Goal: Task Accomplishment & Management: Use online tool/utility

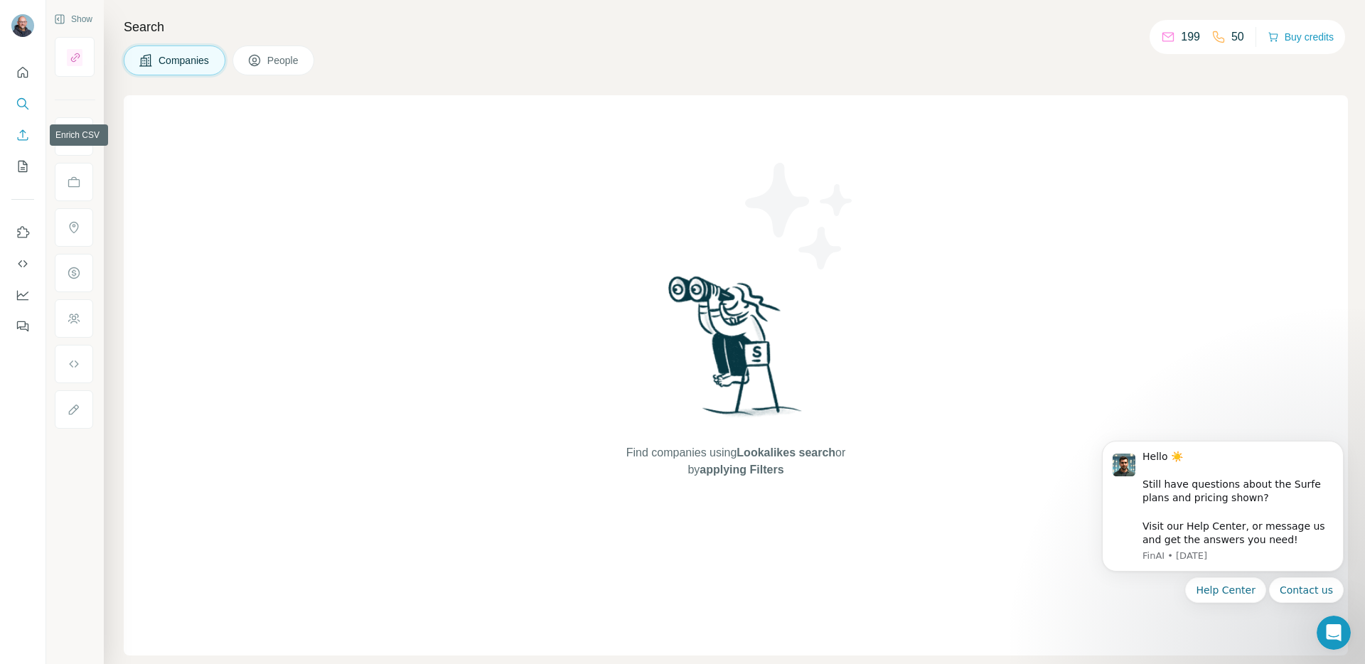
click at [22, 134] on icon "Enrich CSV" at bounding box center [23, 134] width 11 height 11
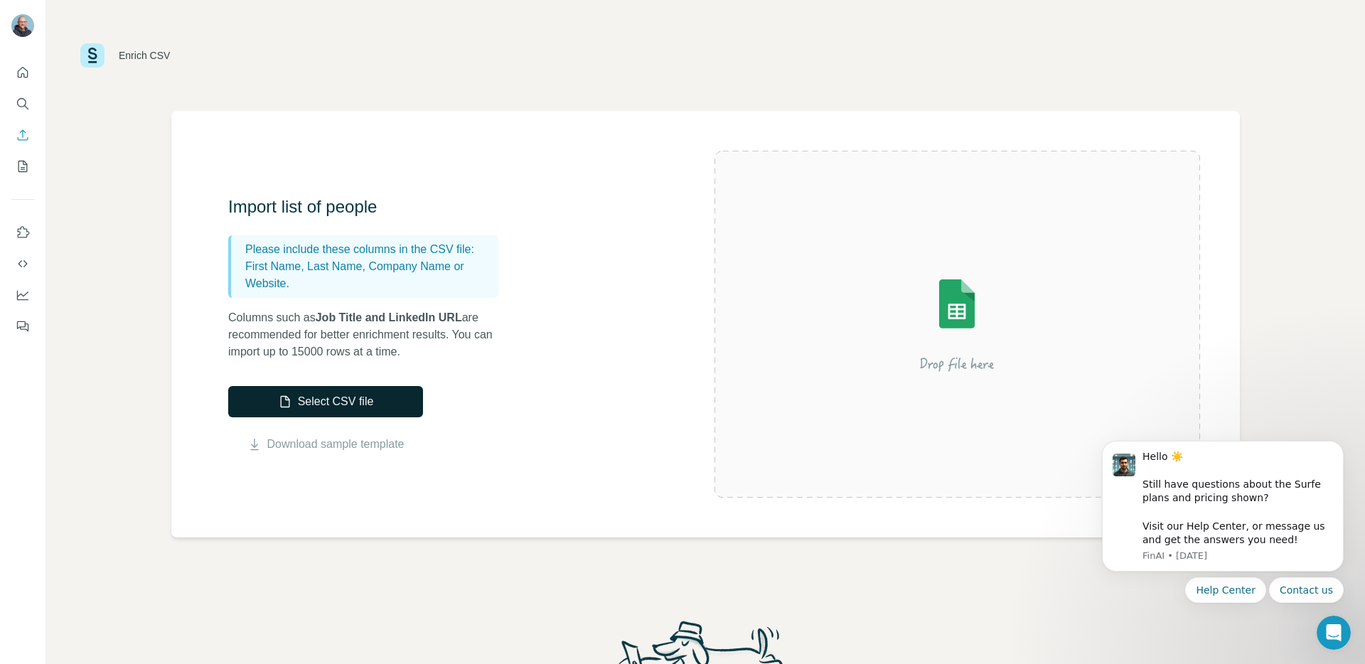
click at [316, 402] on button "Select CSV file" at bounding box center [325, 401] width 195 height 31
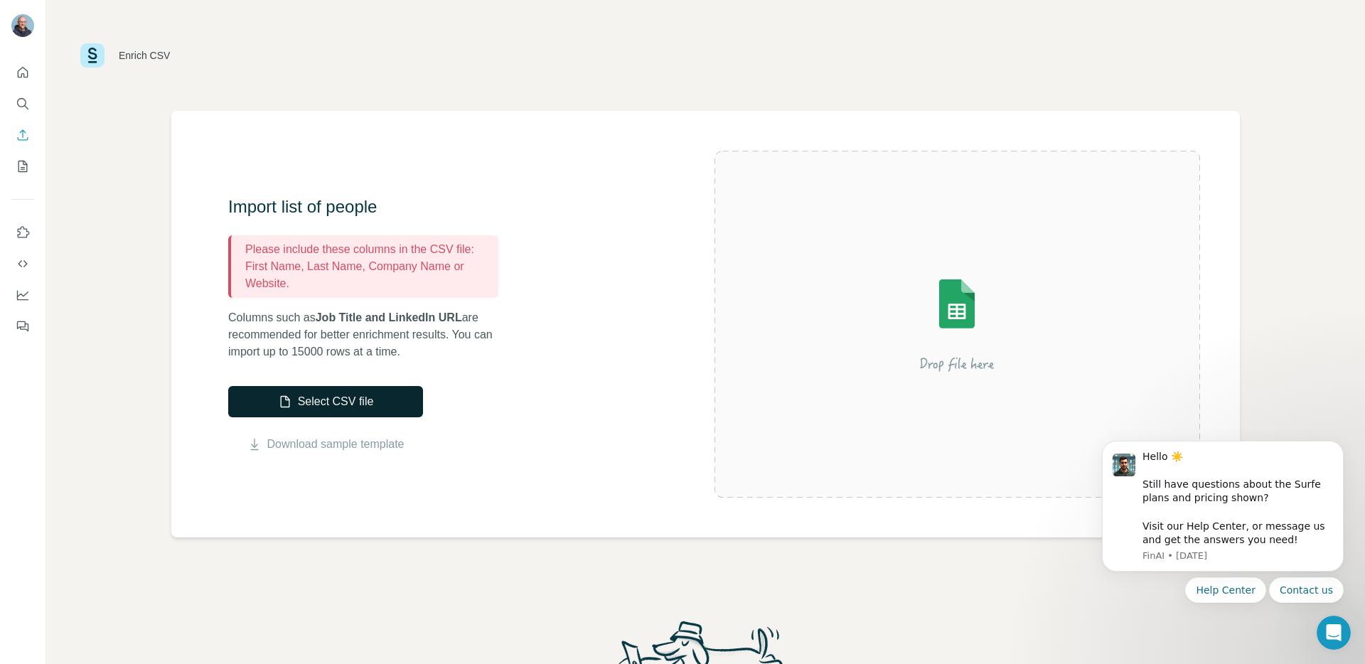
click at [314, 402] on button "Select CSV file" at bounding box center [325, 401] width 195 height 31
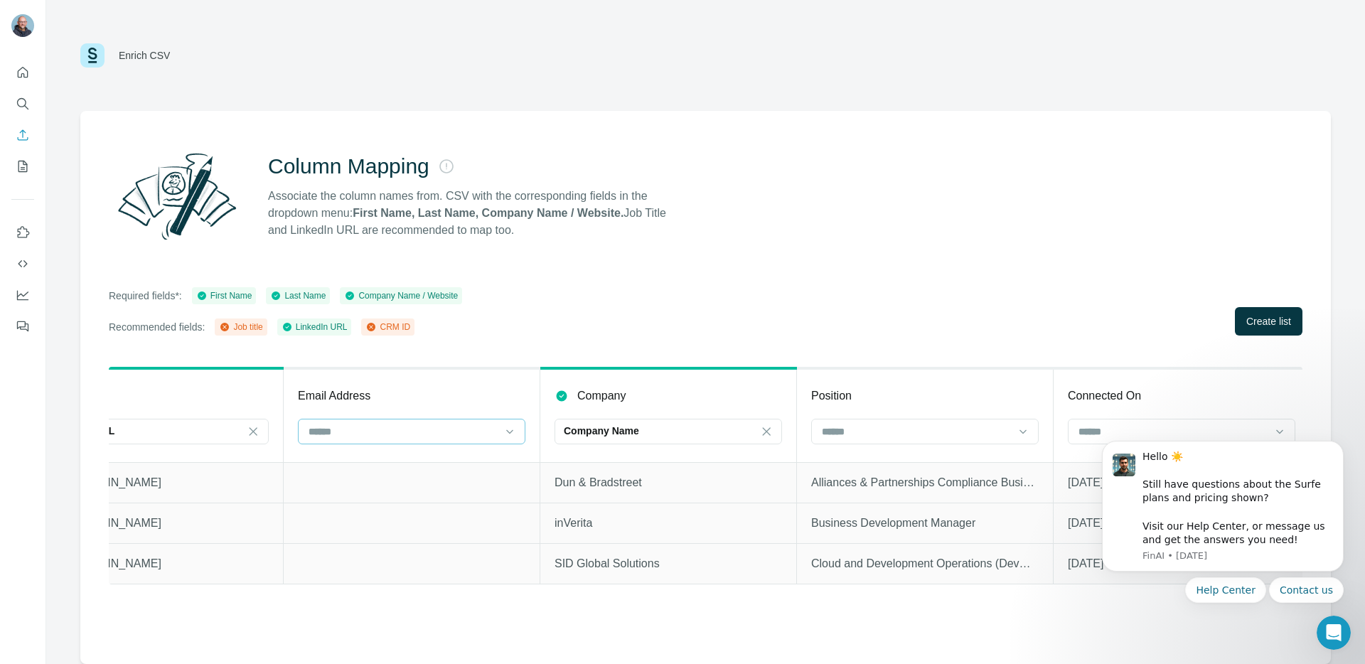
scroll to position [0, 604]
click at [1019, 428] on icon at bounding box center [1015, 431] width 14 height 14
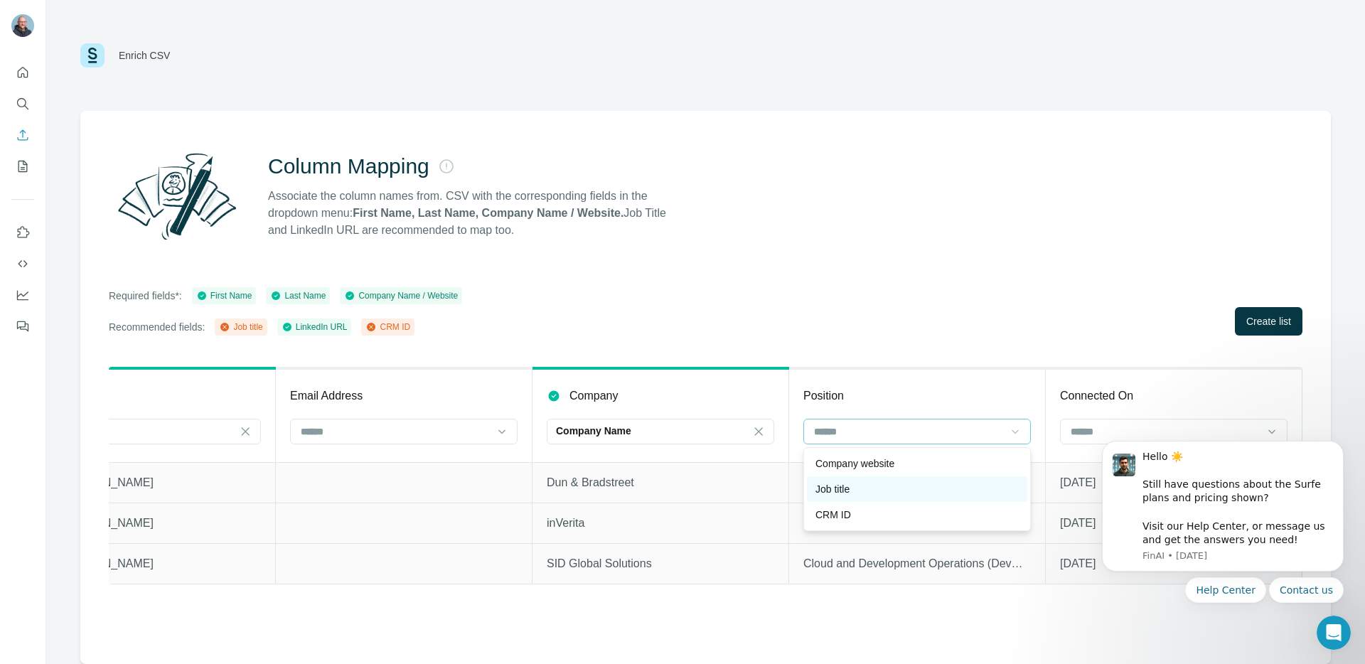
click at [898, 488] on div "Job title" at bounding box center [916, 489] width 203 height 14
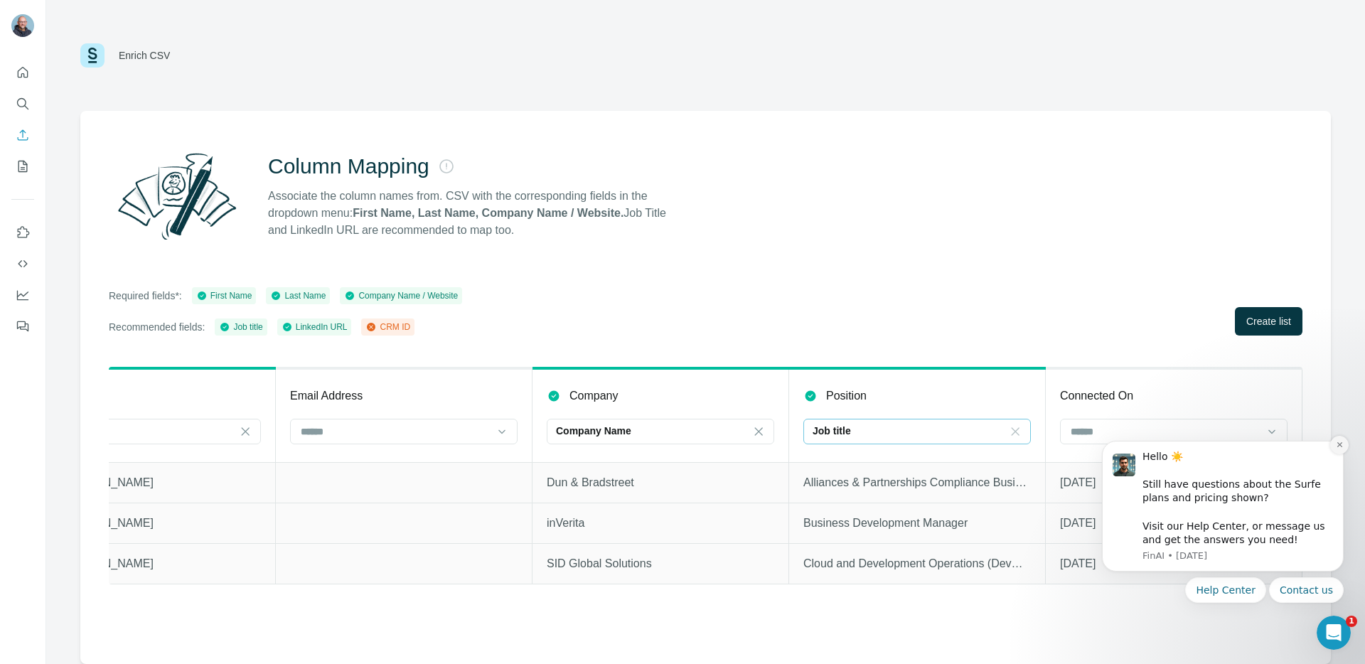
click at [1336, 444] on icon "Dismiss notification" at bounding box center [1340, 445] width 8 height 8
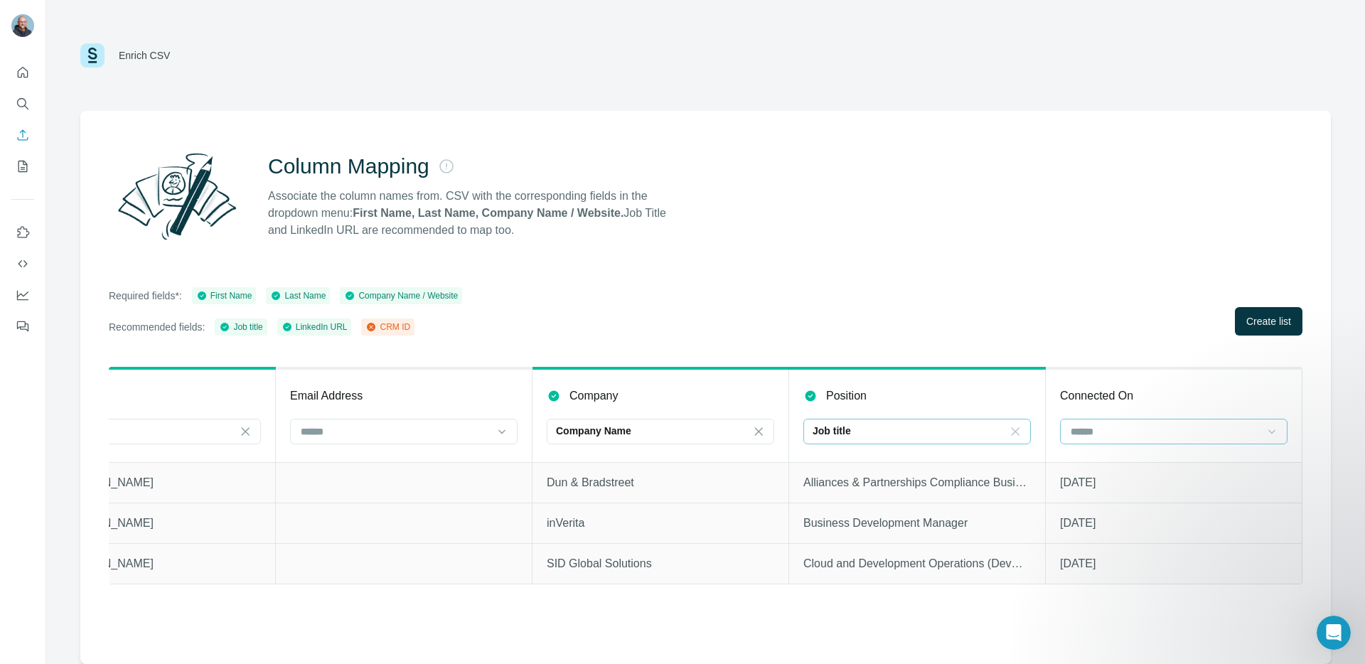
click at [1276, 430] on icon at bounding box center [1272, 431] width 14 height 14
click at [1150, 486] on div "CRM ID" at bounding box center [1173, 489] width 203 height 14
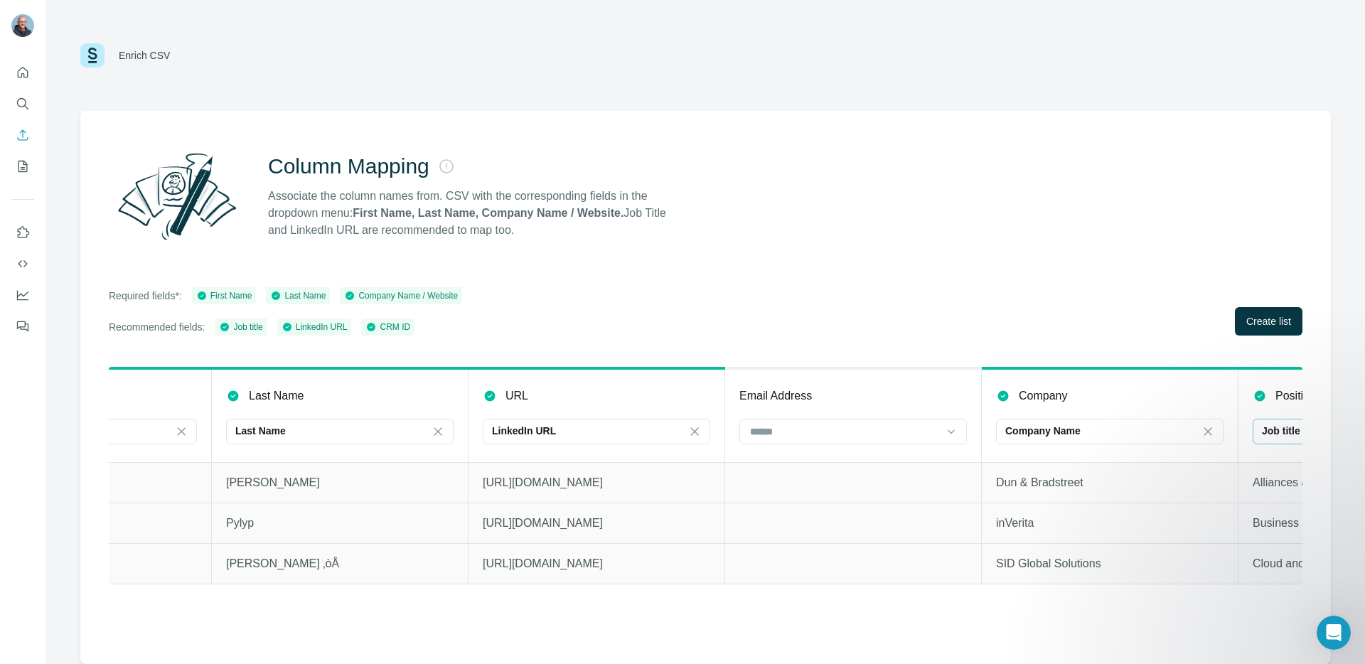
scroll to position [0, 0]
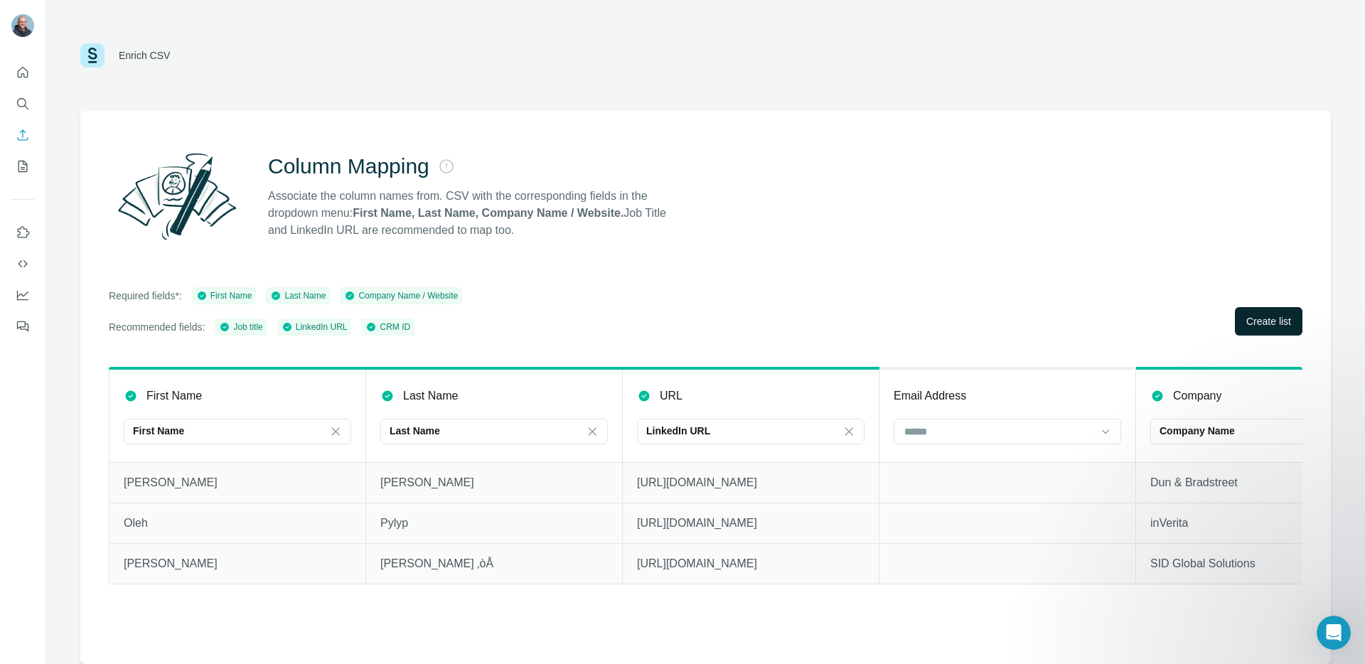
click at [1285, 328] on button "Create list" at bounding box center [1269, 321] width 68 height 28
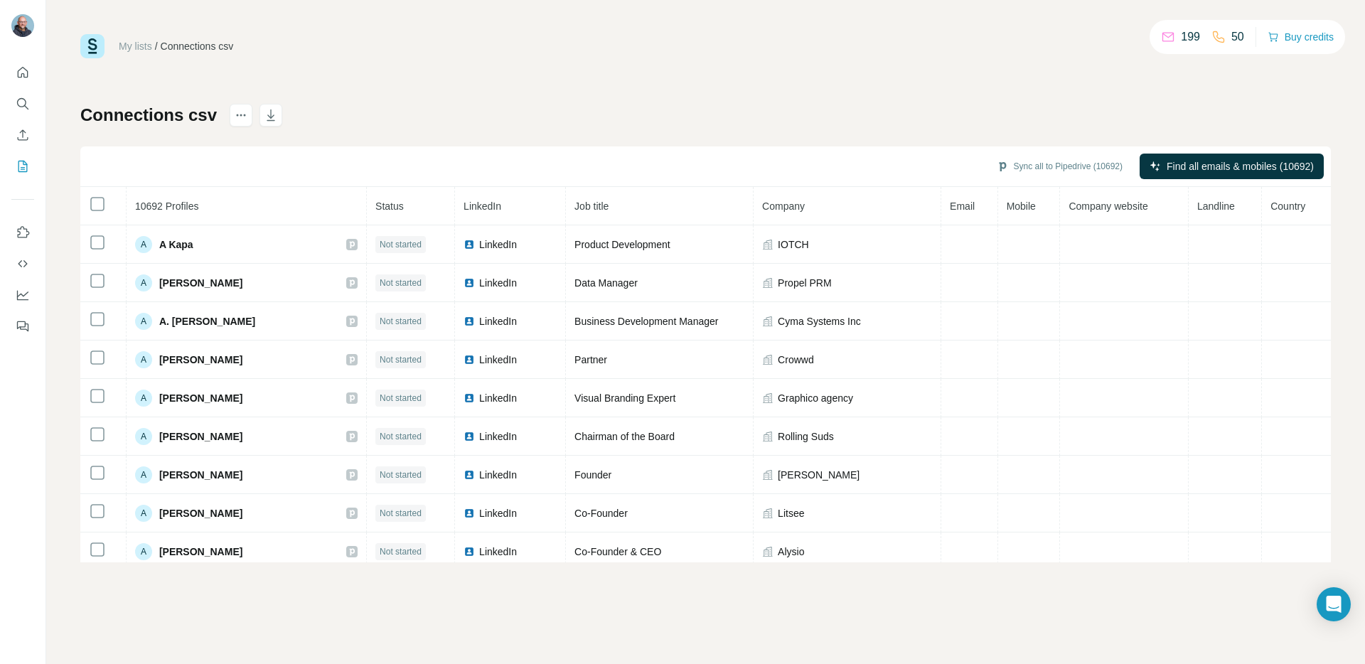
click at [656, 205] on th "Job title" at bounding box center [660, 206] width 188 height 38
click at [577, 208] on span "Job title" at bounding box center [591, 205] width 34 height 11
